Goal: Transaction & Acquisition: Book appointment/travel/reservation

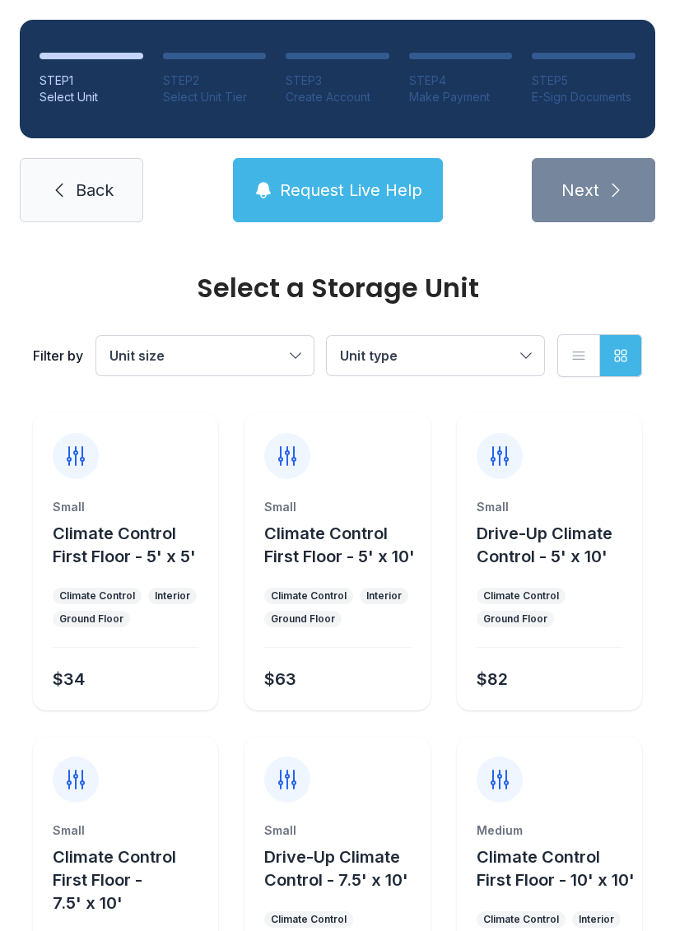
click at [345, 601] on div "Climate Control" at bounding box center [309, 596] width 76 height 13
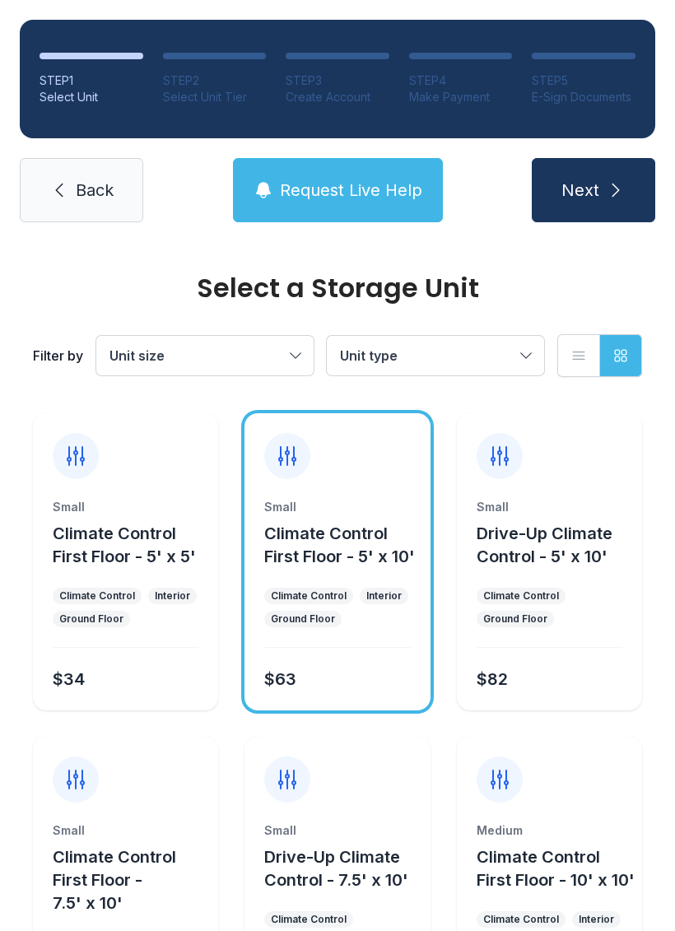
click at [614, 170] on button "Next" at bounding box center [594, 190] width 124 height 64
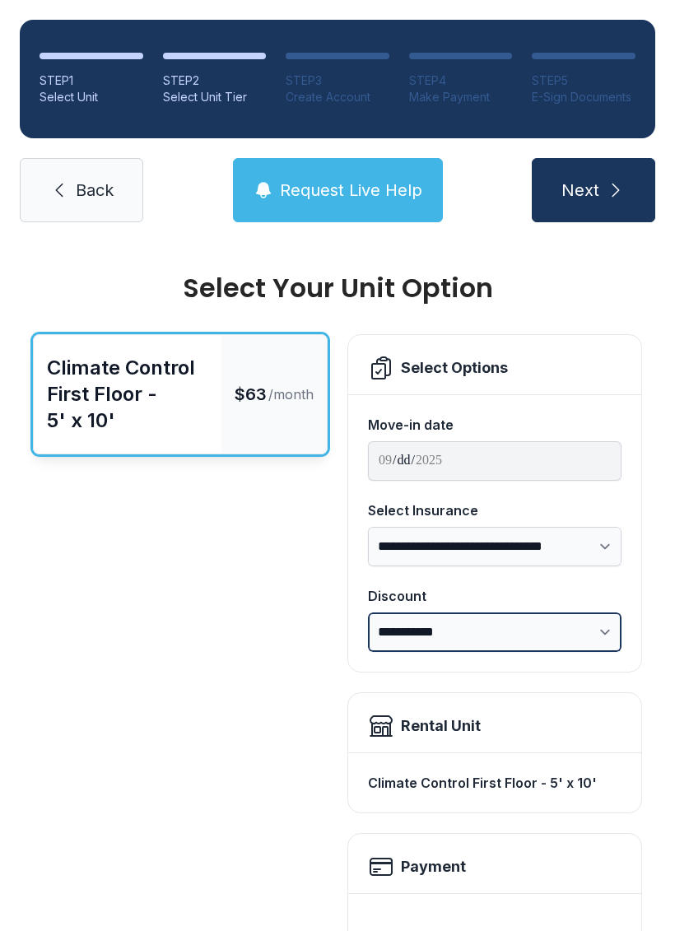
click at [548, 641] on select "**********" at bounding box center [495, 633] width 254 height 40
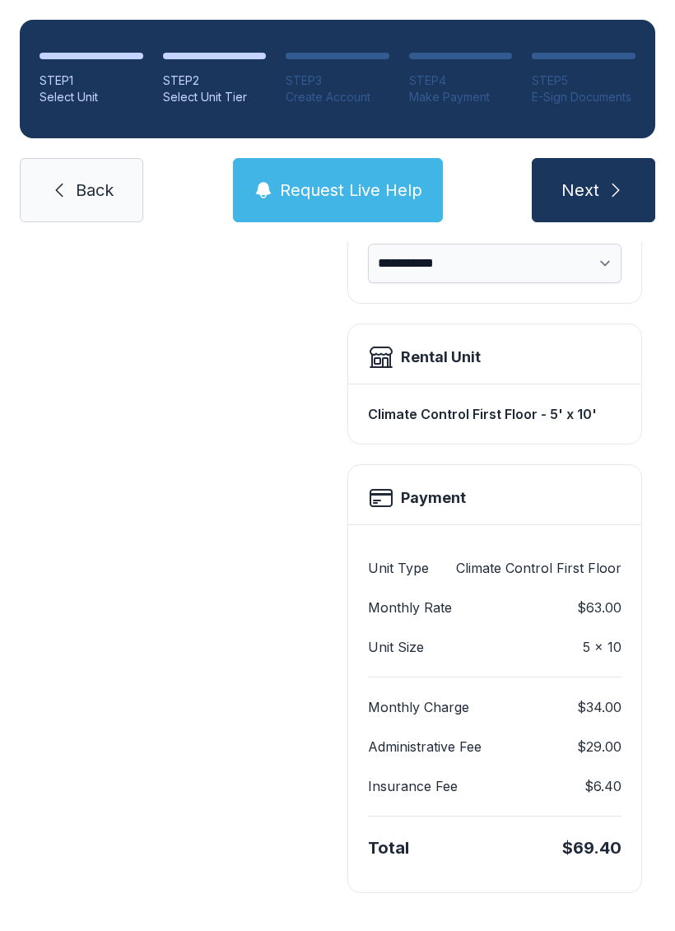
click at [631, 193] on button "Next" at bounding box center [594, 190] width 124 height 64
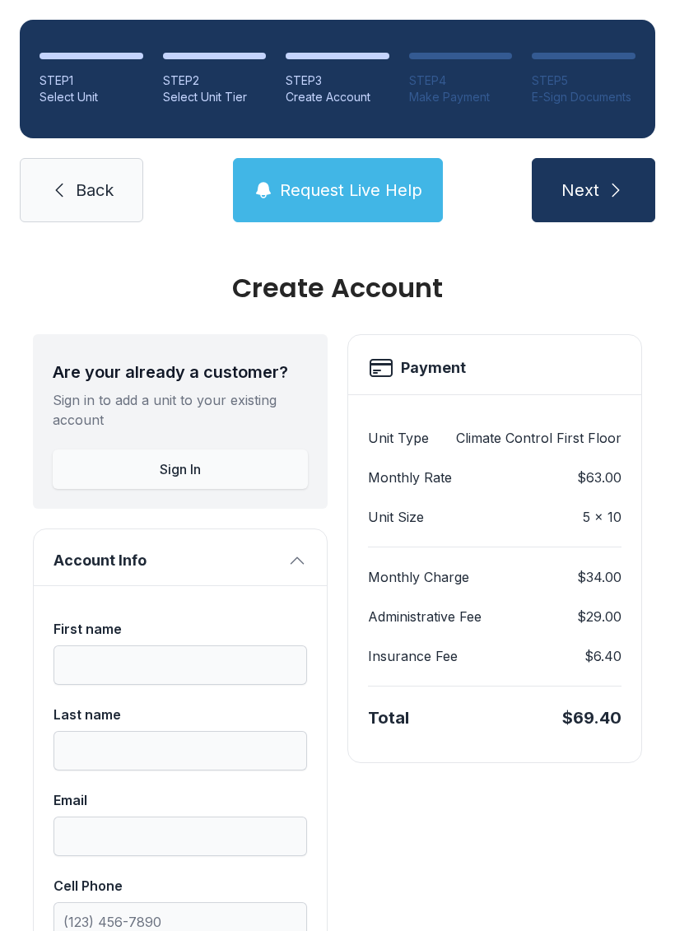
scroll to position [0, 0]
click at [64, 212] on link "Back" at bounding box center [82, 190] width 124 height 64
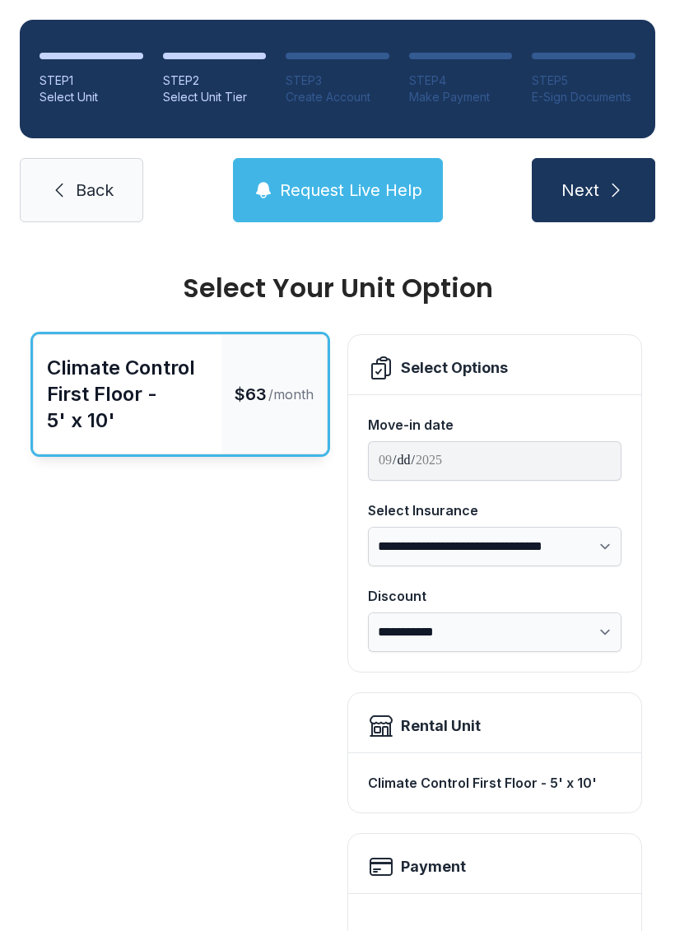
click at [92, 187] on span "Back" at bounding box center [95, 190] width 38 height 23
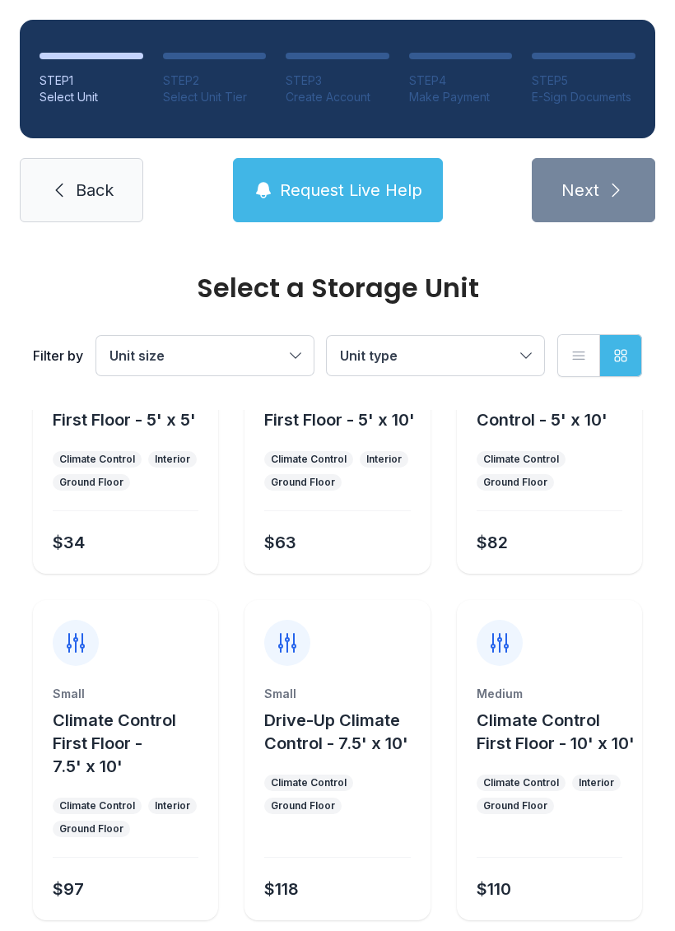
scroll to position [140, 0]
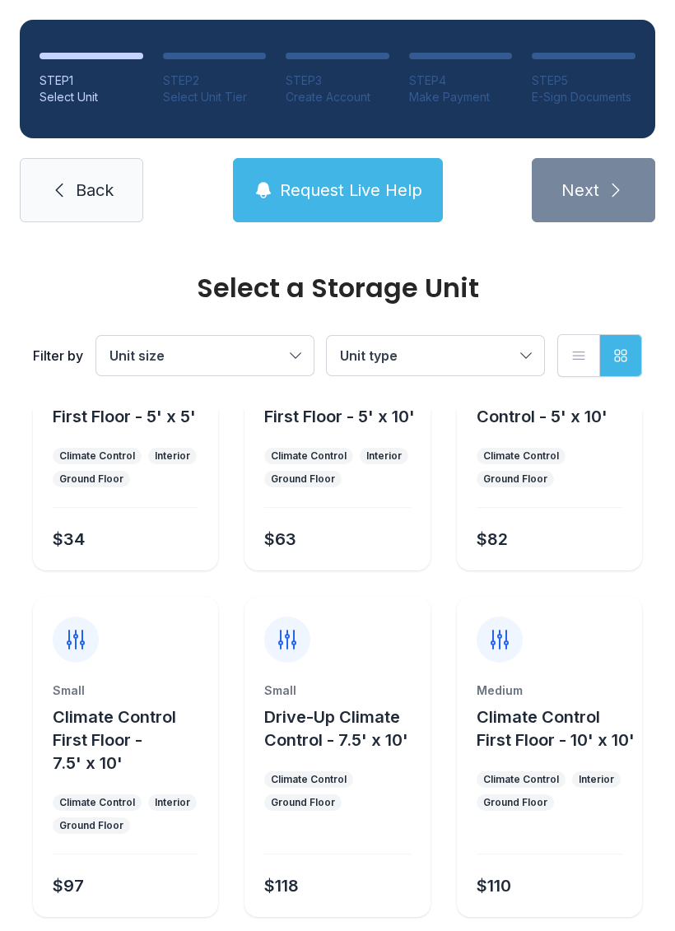
click at [365, 520] on div "Small Climate Control First Floor - 5' x 10' Climate Control Interior Ground Fl…" at bounding box center [337, 465] width 185 height 212
